Goal: Navigation & Orientation: Find specific page/section

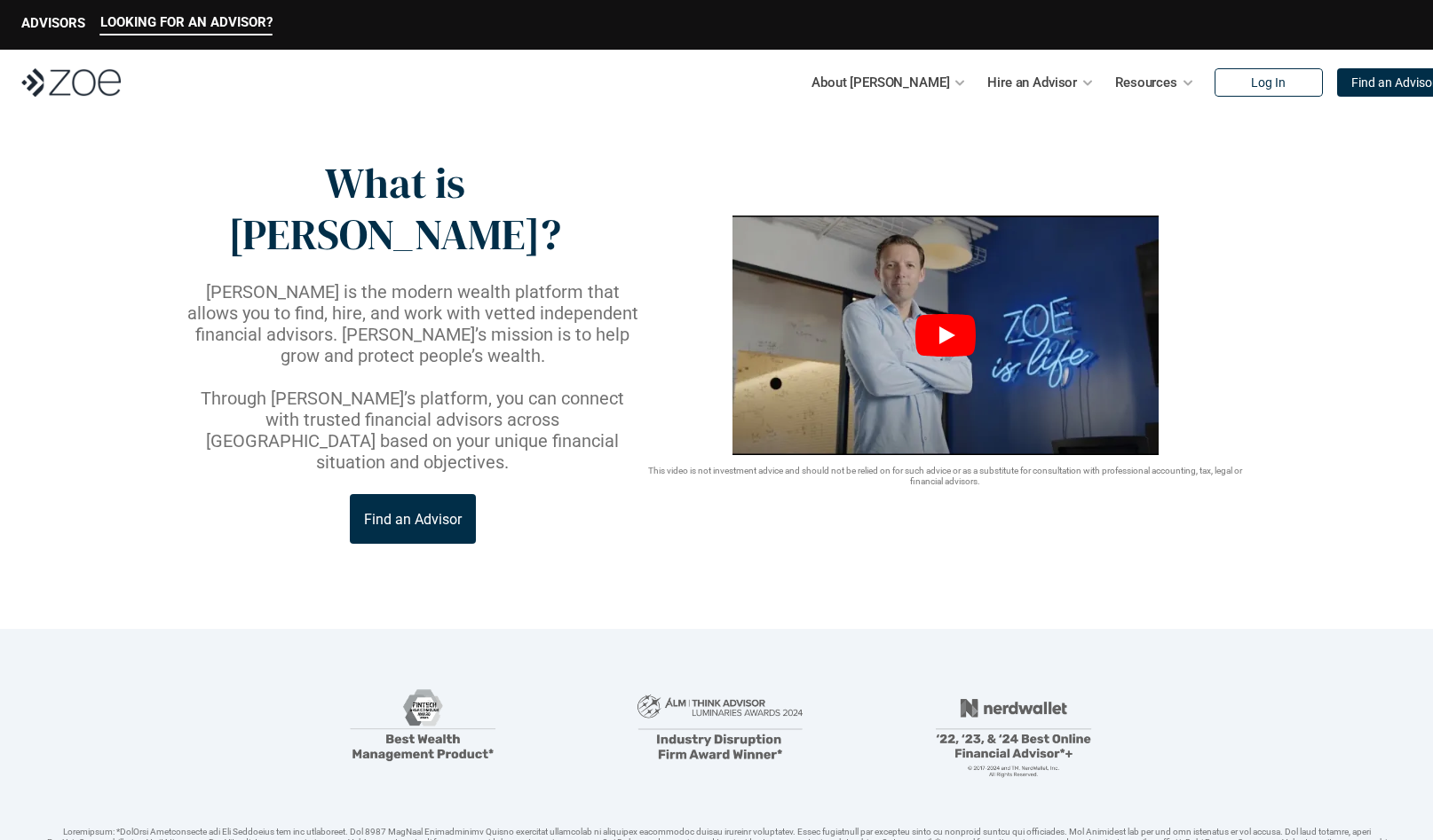
click at [960, 314] on icon "Play" at bounding box center [946, 335] width 60 height 43
click at [1001, 133] on link "Zoe Blog" at bounding box center [1004, 133] width 52 height 16
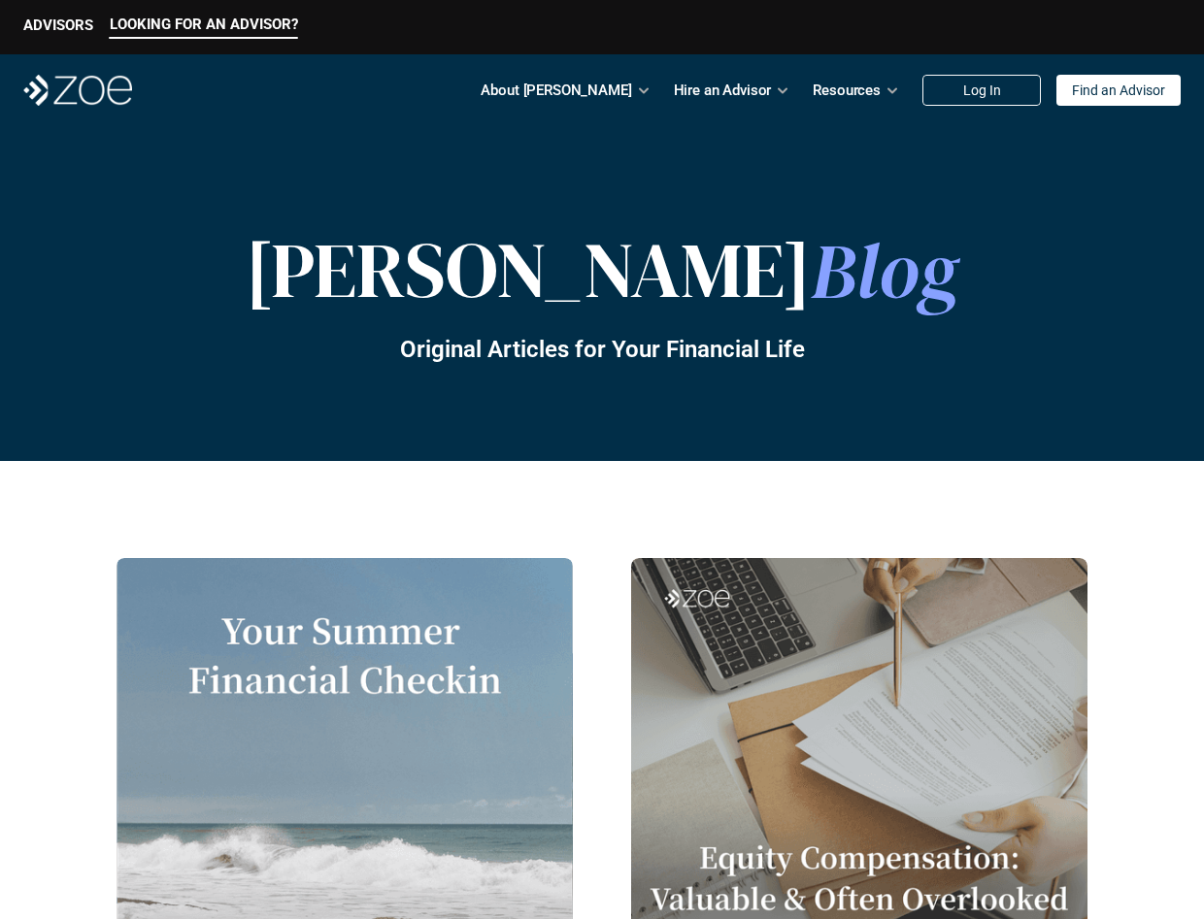
click at [102, 81] on img at bounding box center [77, 90] width 109 height 31
